Goal: Task Accomplishment & Management: Complete application form

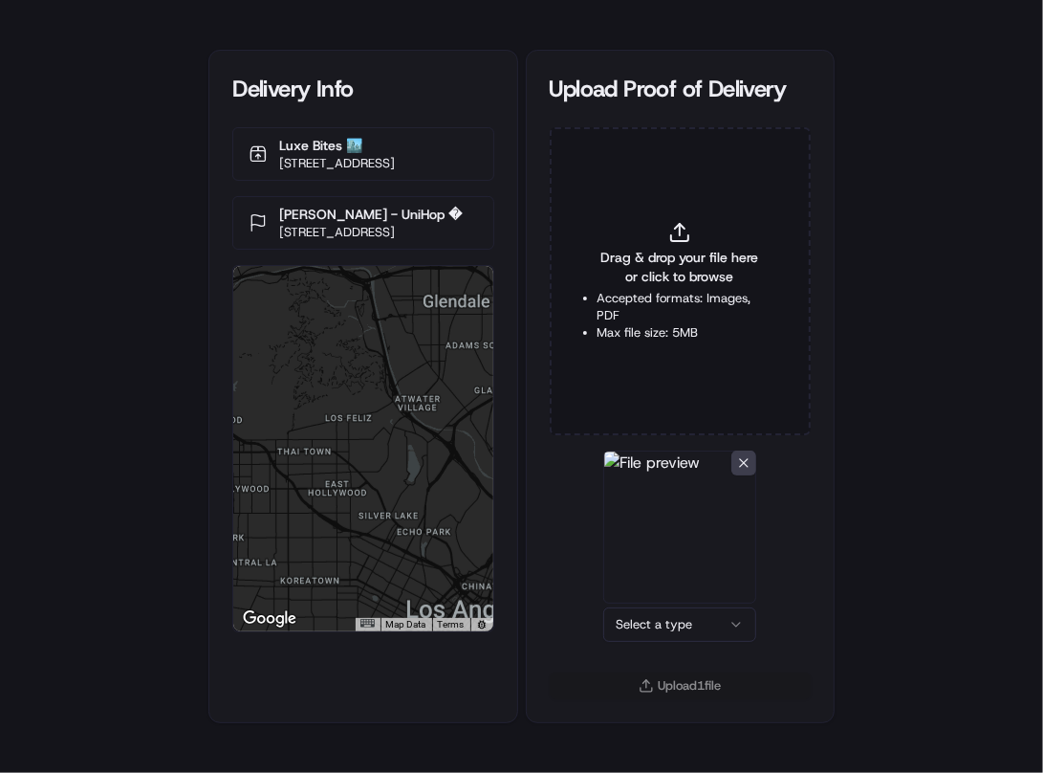
click at [661, 623] on html "Delivery Info Luxe Bites 🏙️ [STREET_ADDRESS] [PERSON_NAME] - UniHop � [STREET_A…" at bounding box center [521, 386] width 1043 height 773
click at [681, 694] on button "Upload 1 file" at bounding box center [680, 685] width 261 height 27
